Goal: Obtain resource: Download file/media

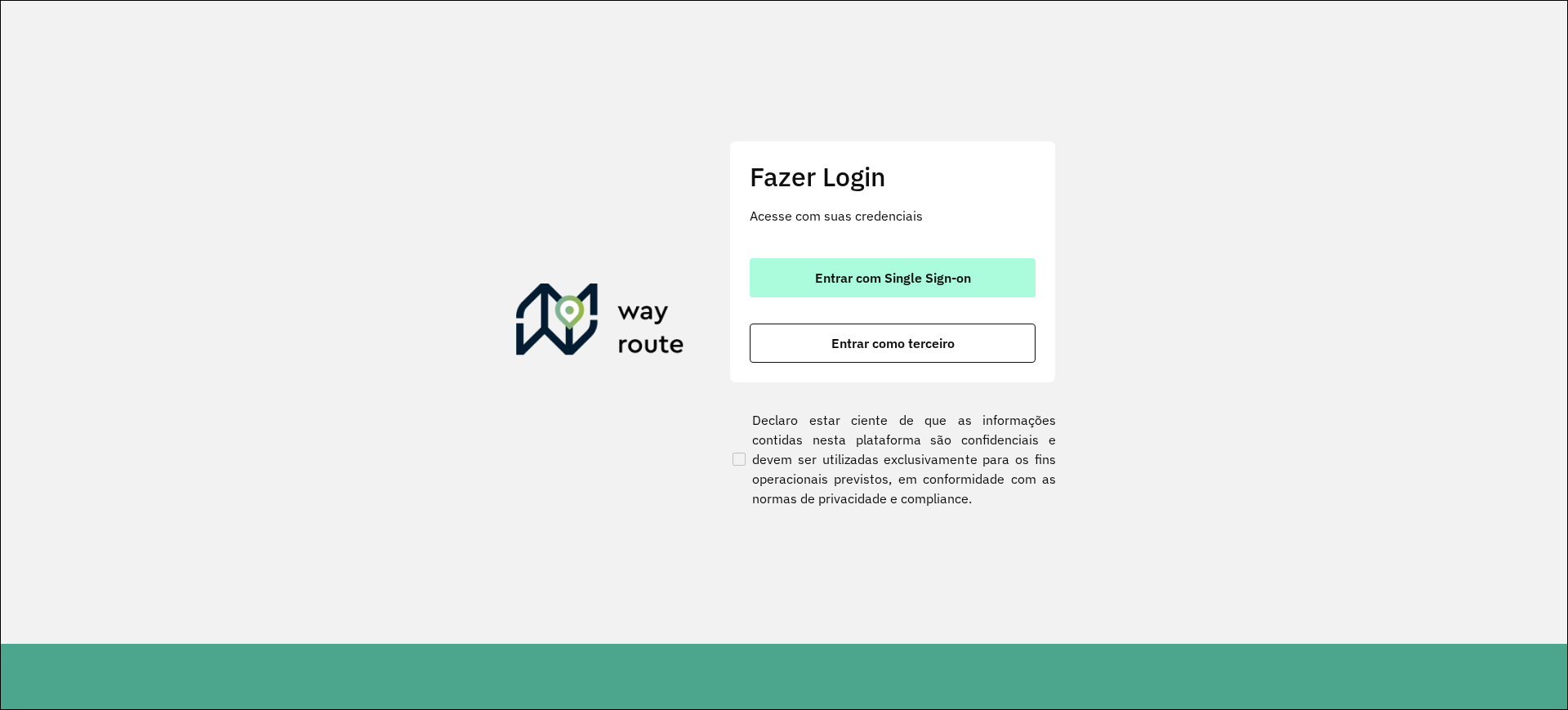
click at [926, 263] on button "Entrar com Single Sign-on" at bounding box center [892, 276] width 285 height 39
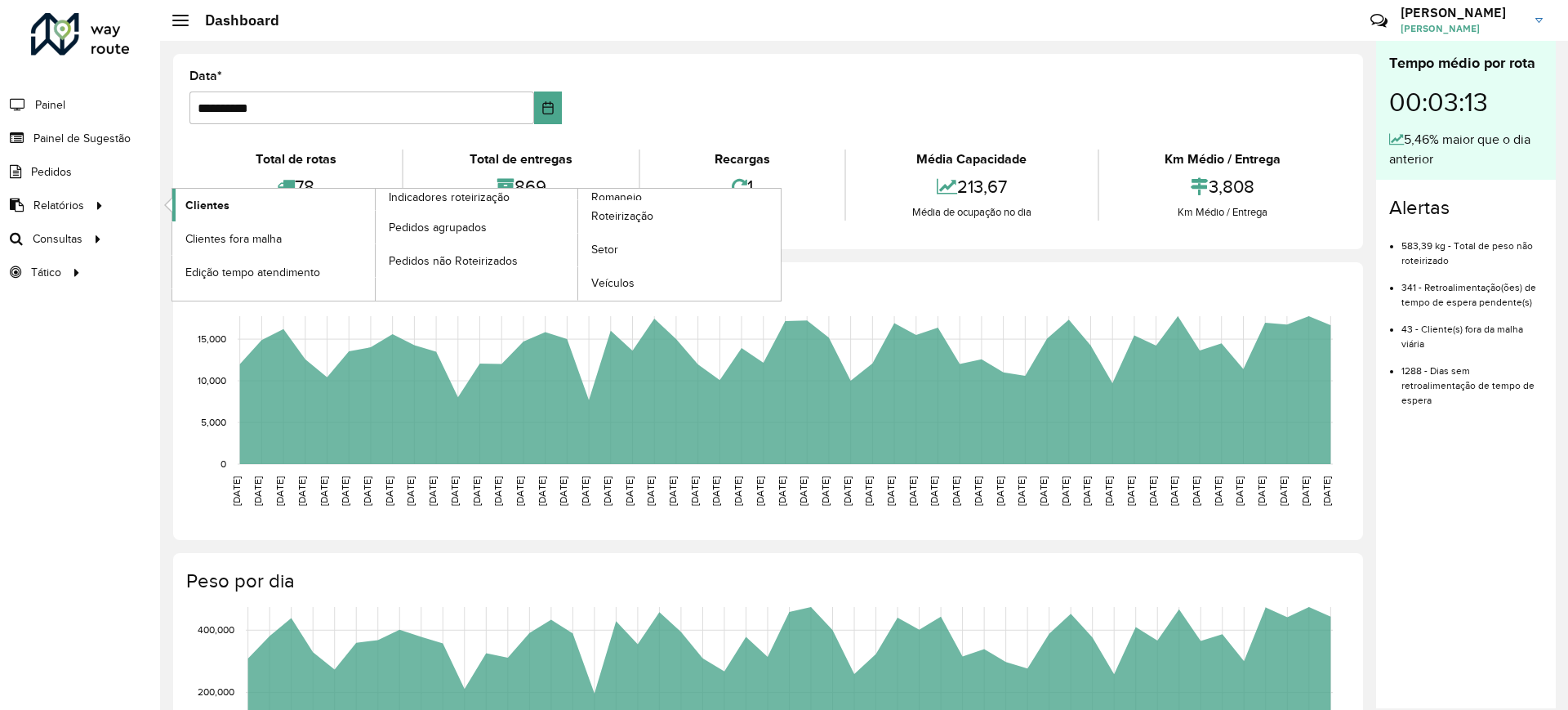
click at [194, 212] on span "Clientes" at bounding box center [207, 205] width 44 height 17
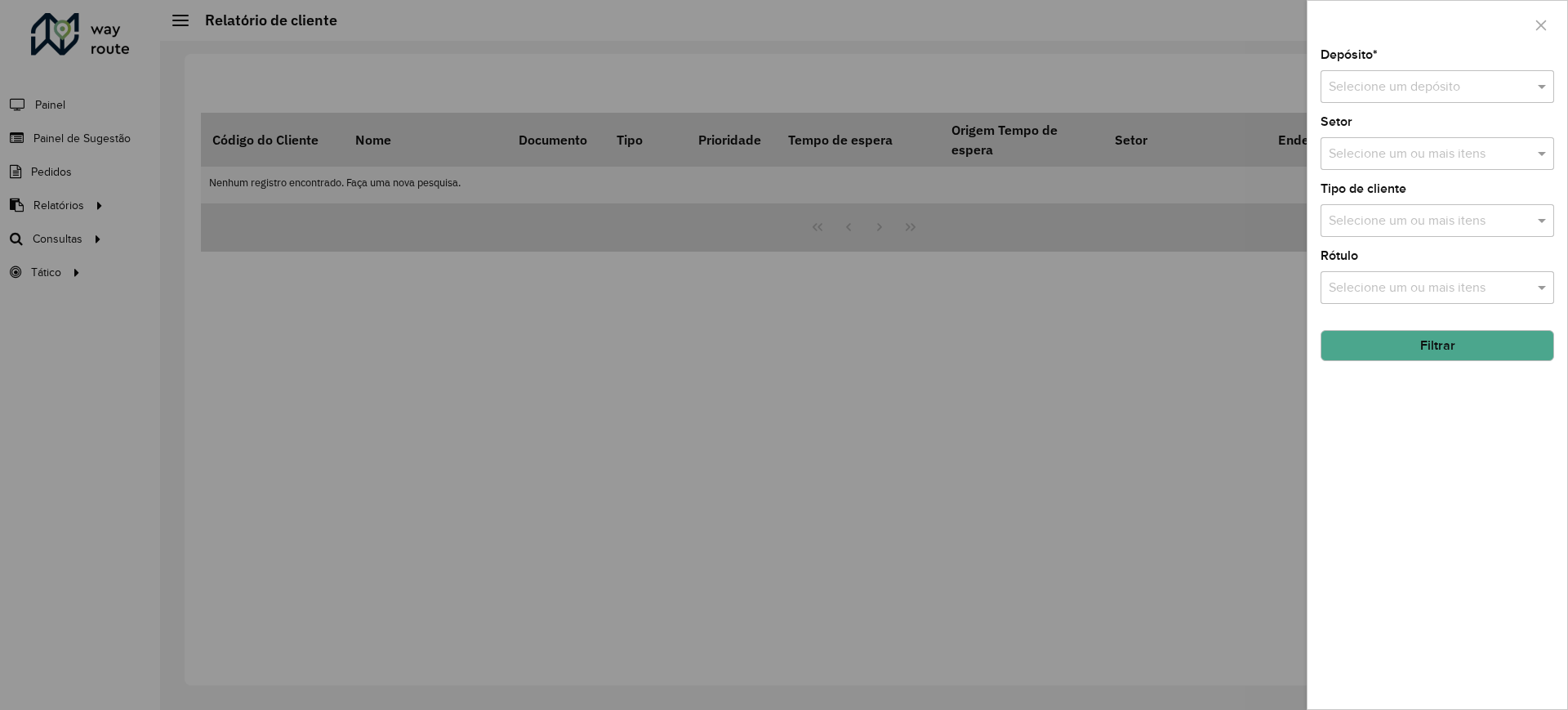
click at [1364, 89] on input "text" at bounding box center [1421, 88] width 185 height 20
click at [1368, 131] on span "CDD Contagem" at bounding box center [1372, 133] width 89 height 14
click at [1368, 330] on button "Filtrar" at bounding box center [1437, 345] width 234 height 31
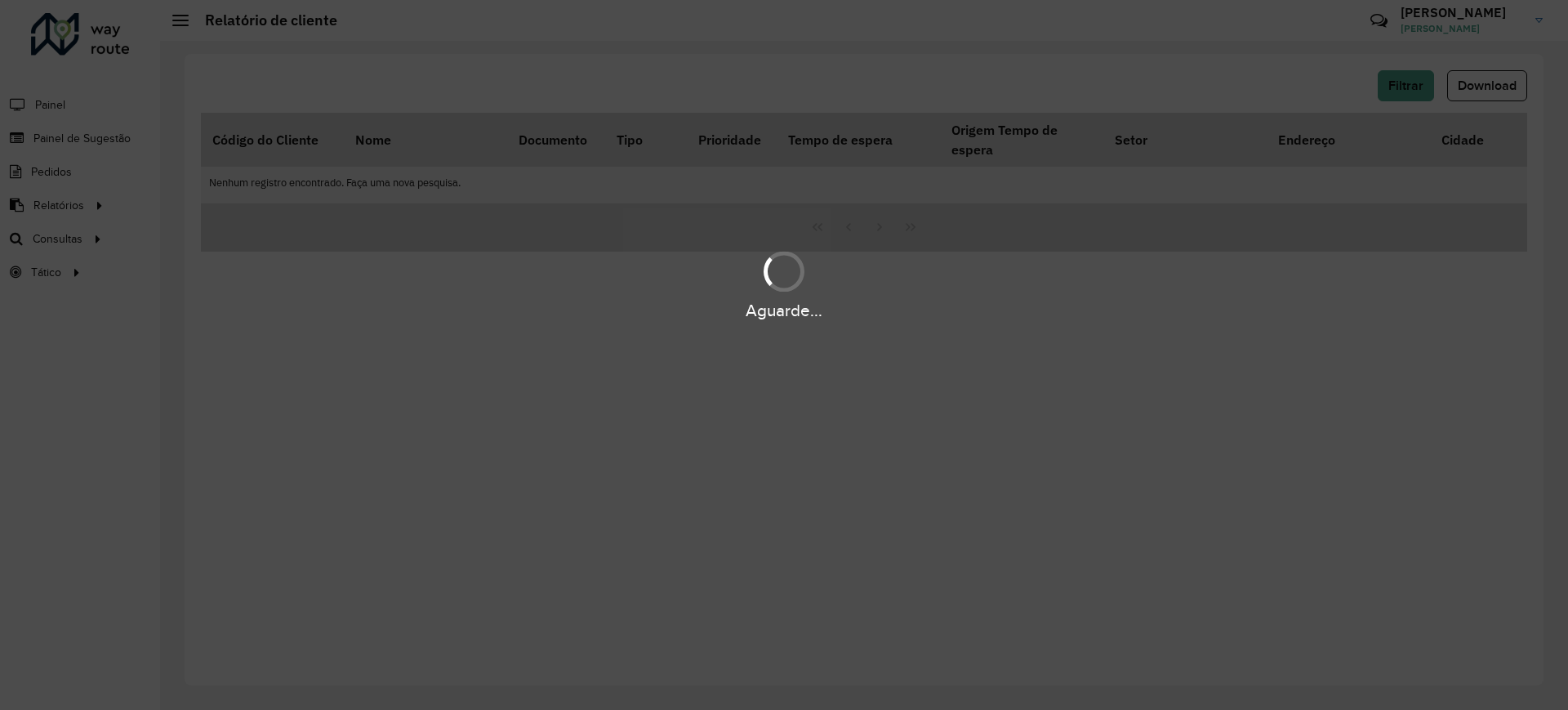
click at [943, 79] on div "Aguarde..." at bounding box center [784, 355] width 1568 height 710
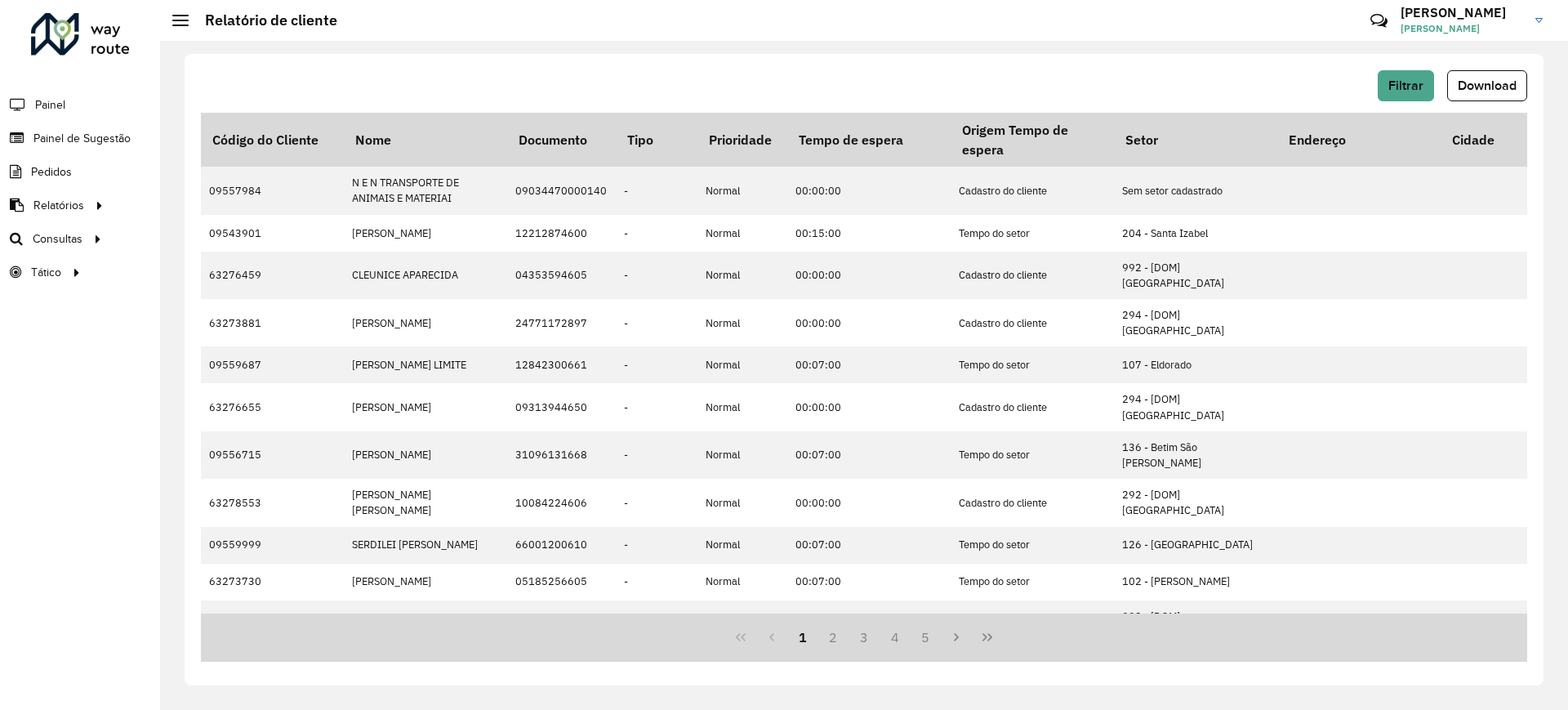
click at [1466, 81] on span "Download" at bounding box center [1486, 86] width 59 height 14
click at [1484, 80] on span "Download" at bounding box center [1486, 86] width 59 height 14
click at [94, 135] on span "Painel de Sugestão" at bounding box center [85, 138] width 102 height 17
